Goal: Find specific page/section: Find specific page/section

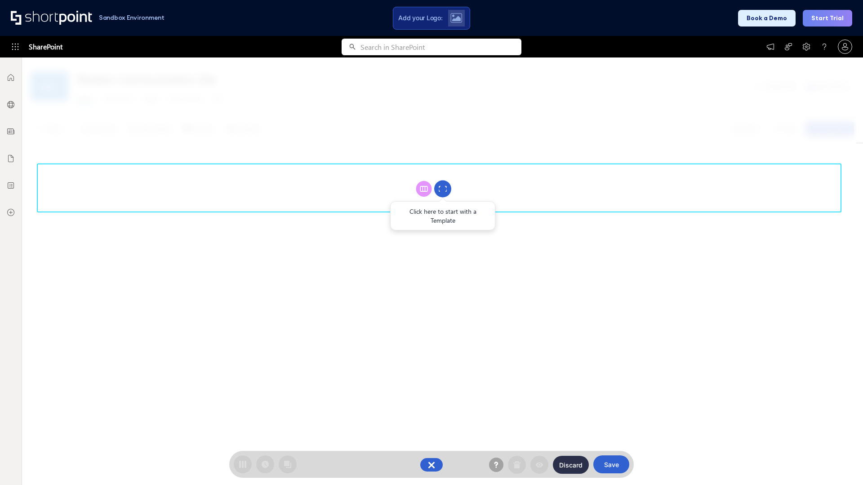
click at [443, 189] on circle at bounding box center [442, 189] width 17 height 17
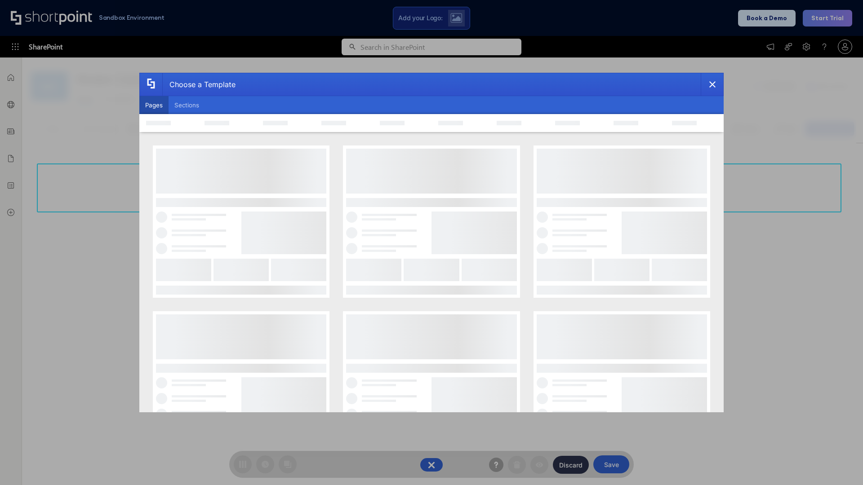
click at [154, 105] on button "Pages" at bounding box center [153, 105] width 29 height 18
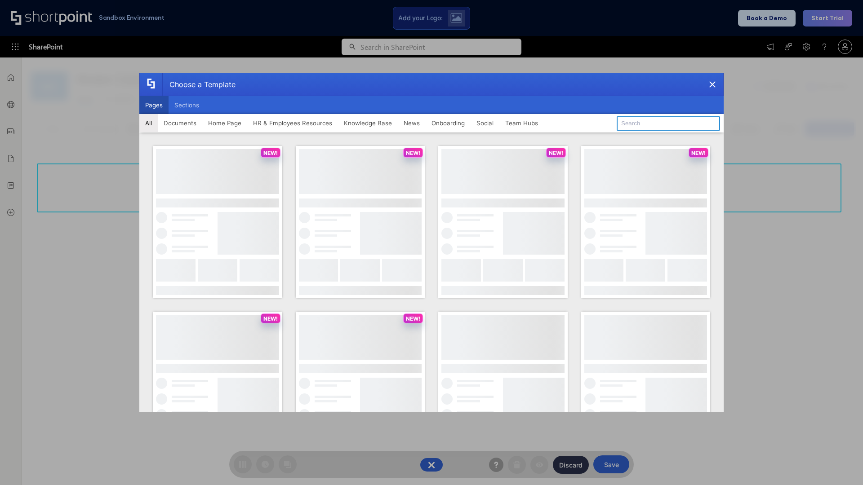
type input "HR 11"
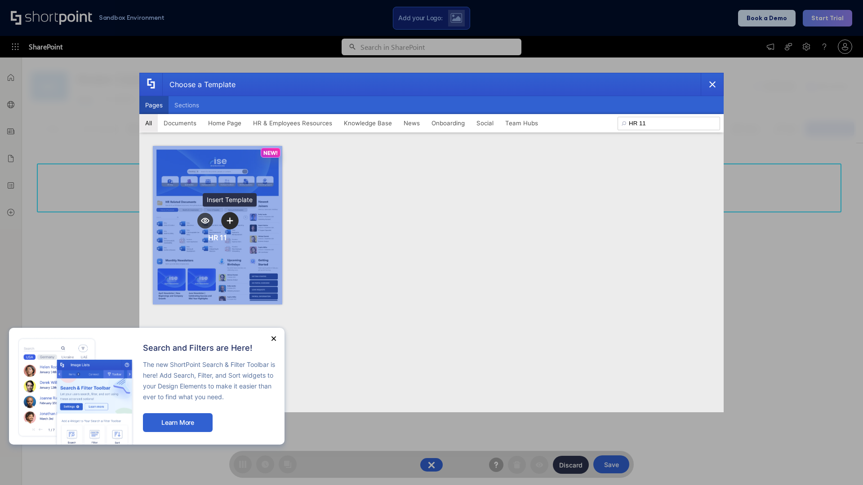
click at [230, 221] on icon "template selector" at bounding box center [229, 221] width 6 height 6
